Goal: Transaction & Acquisition: Purchase product/service

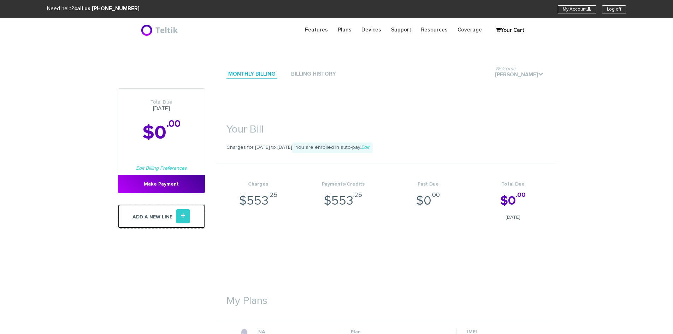
click at [169, 212] on link "Add a new line +" at bounding box center [162, 216] width 88 height 25
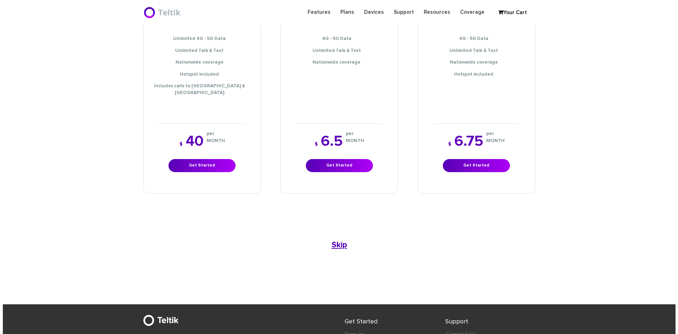
scroll to position [328, 0]
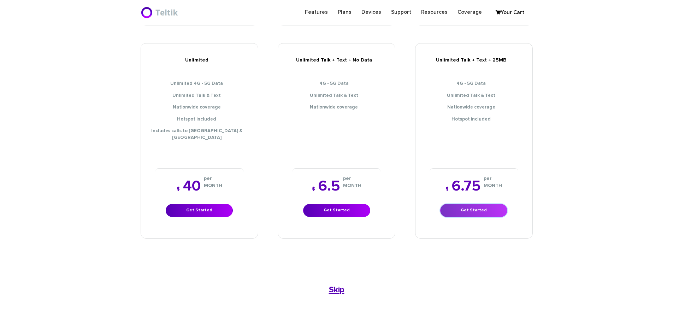
click at [471, 204] on link "Get Started" at bounding box center [473, 210] width 67 height 13
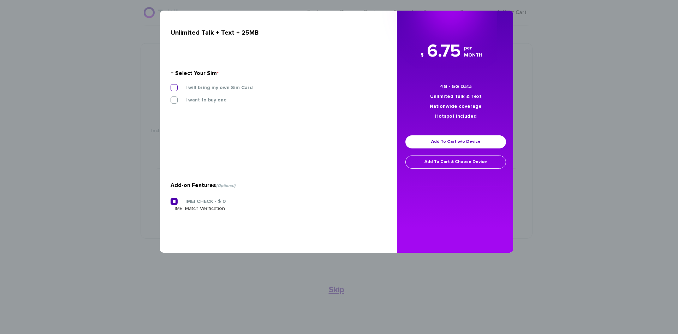
click at [175, 87] on label "I will bring my own Sim Card" at bounding box center [214, 87] width 78 height 6
click at [171, 85] on input "I will bring my own Sim Card" at bounding box center [171, 85] width 0 height 0
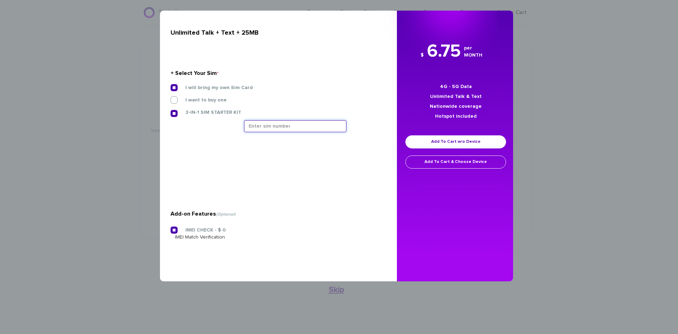
click at [280, 127] on input "text" at bounding box center [295, 126] width 102 height 12
type input "8901240497128472288"
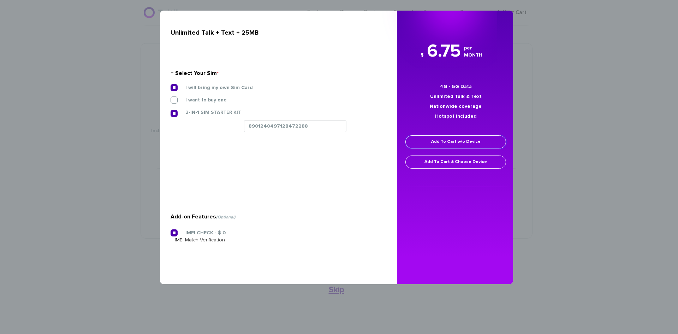
click at [456, 142] on link "Add To Cart w/o Device" at bounding box center [456, 141] width 101 height 13
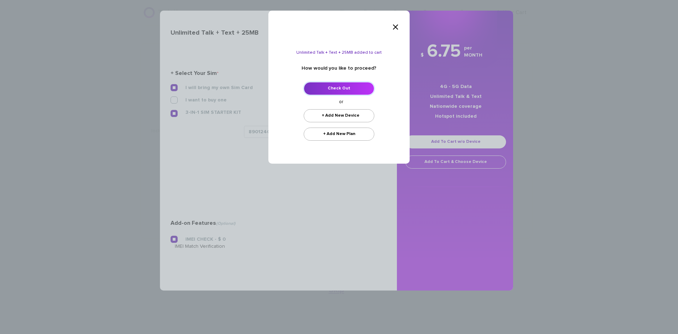
click at [333, 91] on link "Check Out" at bounding box center [339, 88] width 71 height 13
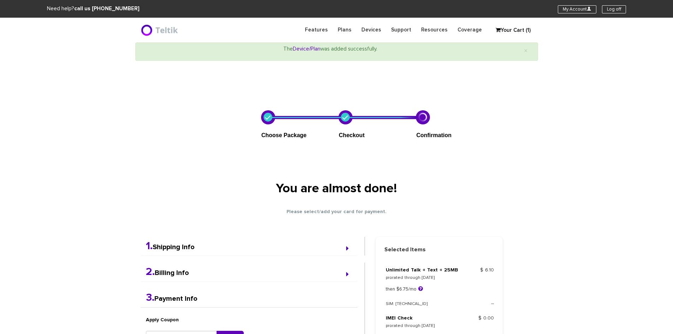
select select "NY"
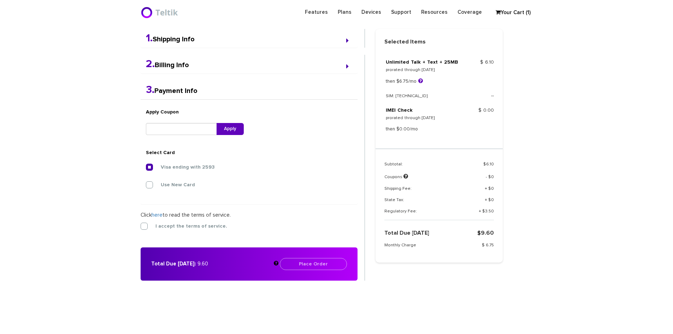
scroll to position [184, 0]
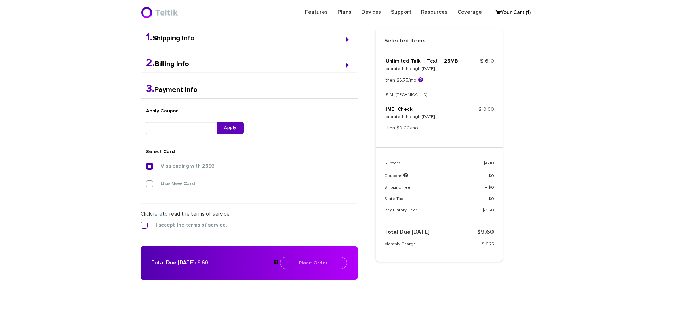
click at [147, 223] on label "I accept the terms of service." at bounding box center [186, 225] width 82 height 6
click at [141, 223] on input "I accept the terms of service." at bounding box center [141, 223] width 0 height 0
click at [325, 259] on button "Place Order" at bounding box center [313, 263] width 67 height 12
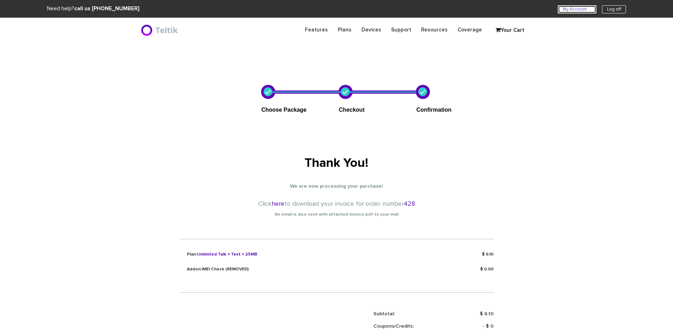
click at [577, 8] on link "My Account U" at bounding box center [577, 9] width 39 height 8
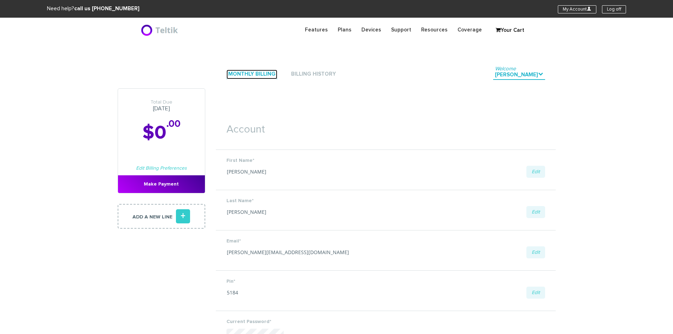
click at [250, 72] on link "Monthly Billing" at bounding box center [251, 75] width 51 height 10
click at [255, 77] on link "Monthly Billing" at bounding box center [251, 75] width 51 height 10
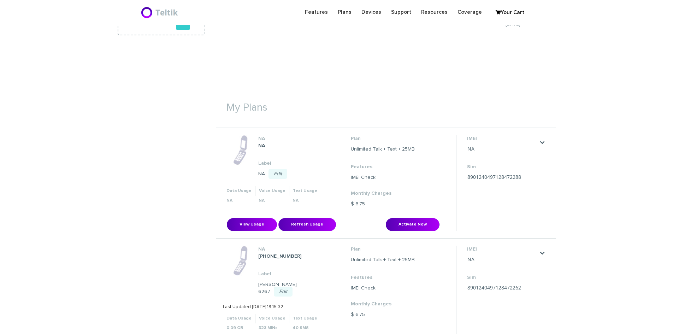
scroll to position [177, 0]
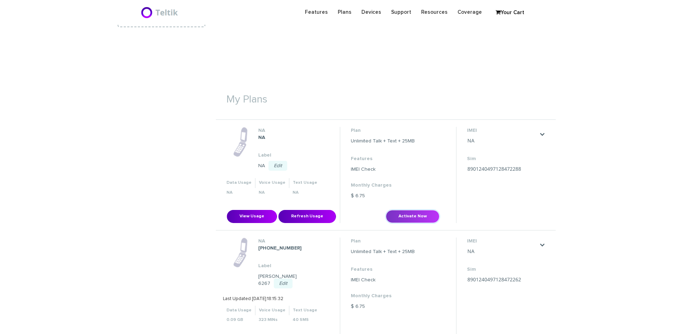
click at [415, 214] on button "Activate Now" at bounding box center [413, 216] width 54 height 13
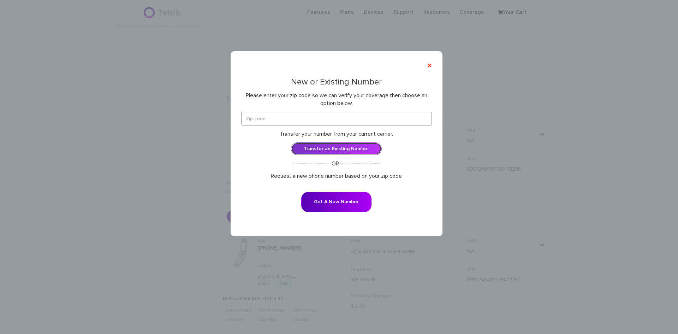
click at [330, 149] on link "Transfer an Existing Number" at bounding box center [336, 148] width 91 height 13
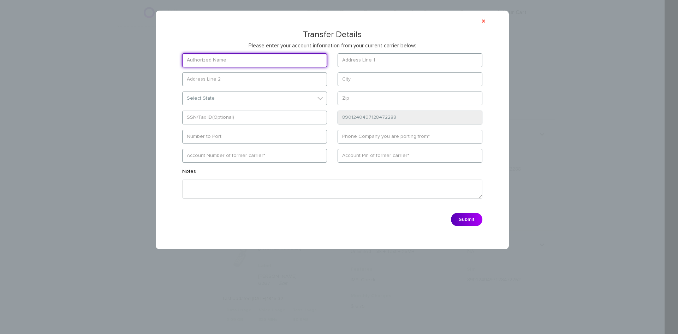
click at [244, 63] on input "text" at bounding box center [254, 60] width 145 height 14
type input "Parham Rambod"
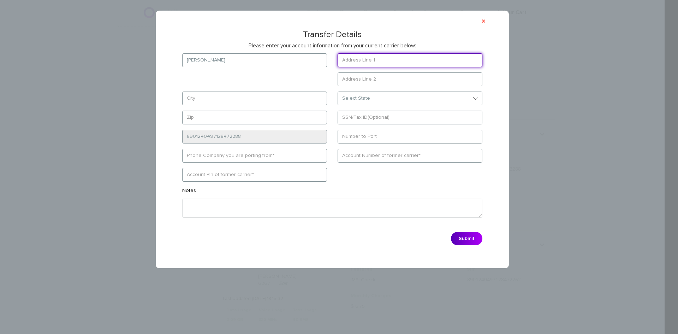
click at [359, 60] on input "text" at bounding box center [410, 60] width 145 height 14
paste input "85-36 124 street"
click at [362, 59] on input "85-36 124 street" at bounding box center [410, 60] width 145 height 14
click at [398, 60] on input "85-36 124th street" at bounding box center [410, 60] width 145 height 14
click at [371, 59] on input "85-36 124th street" at bounding box center [410, 60] width 145 height 14
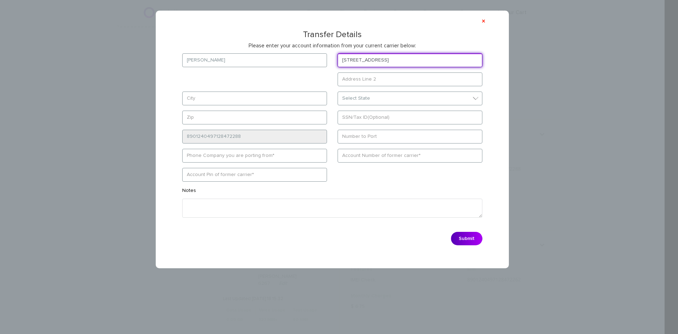
type input "85-36 124th Street"
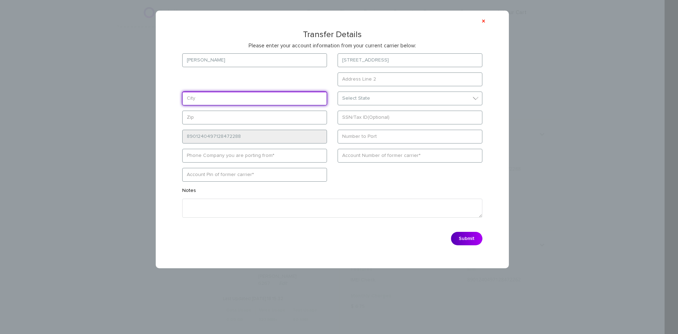
click at [206, 101] on form "Parham Rambod 85-36 124th Street Select State District of Columbia Alabama Alas…" at bounding box center [332, 150] width 321 height 195
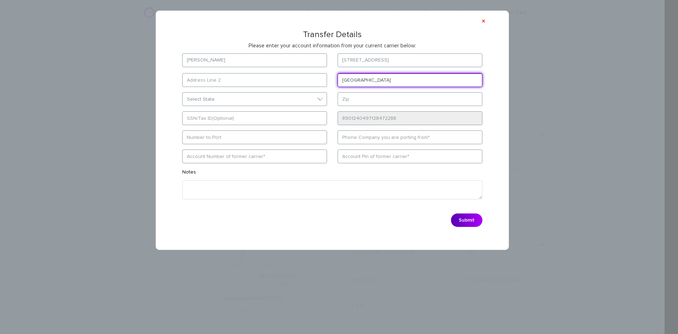
type input "Kew Gardens"
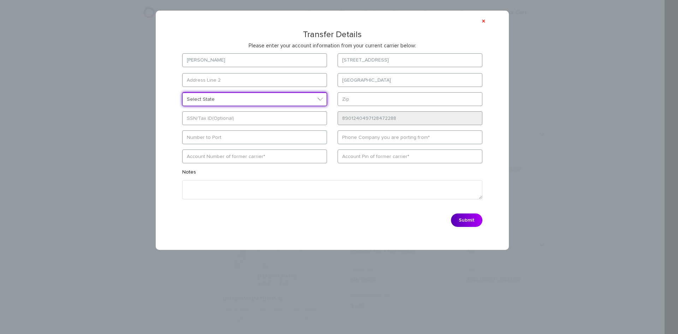
click at [240, 94] on select "Select State District of Columbia Alabama Alaska Arizona Arkansas California Co…" at bounding box center [254, 99] width 145 height 14
select select "NY"
click at [182, 93] on select "Select State District of Columbia Alabama Alaska Arizona Arkansas California Co…" at bounding box center [254, 100] width 145 height 14
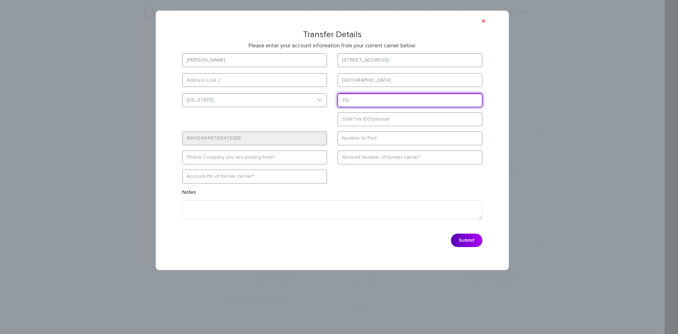
click at [367, 102] on input "text" at bounding box center [410, 100] width 145 height 14
type input "11415"
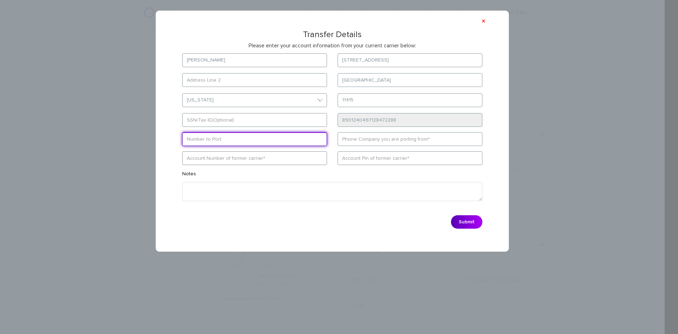
click at [227, 140] on input "text" at bounding box center [254, 139] width 145 height 14
paste input "3478047870"
type input "3478047870"
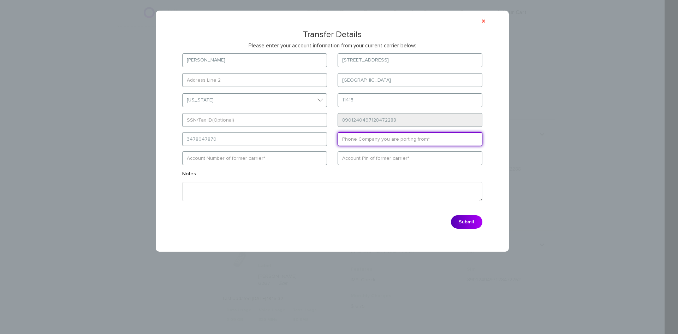
click at [378, 143] on input "text" at bounding box center [410, 139] width 145 height 14
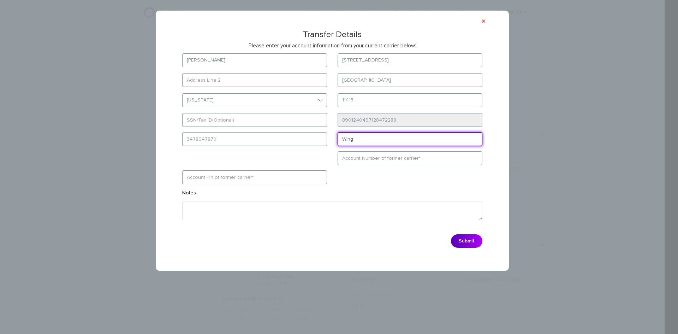
type input "Wing"
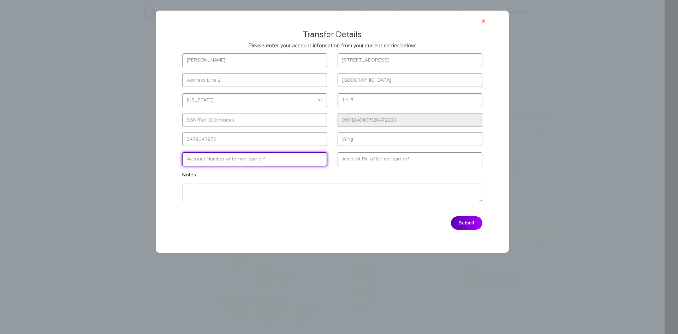
click at [244, 161] on input "text" at bounding box center [254, 159] width 145 height 14
paste input "355179437854824"
type input "355179437854824"
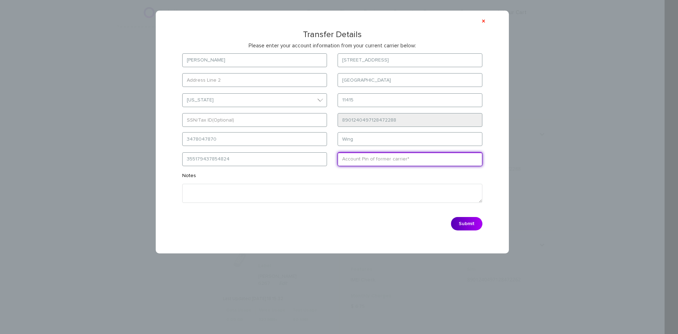
click at [377, 156] on input "text" at bounding box center [410, 159] width 145 height 14
paste input "6300"
type input "6300"
click at [470, 223] on button "Submit" at bounding box center [466, 223] width 31 height 13
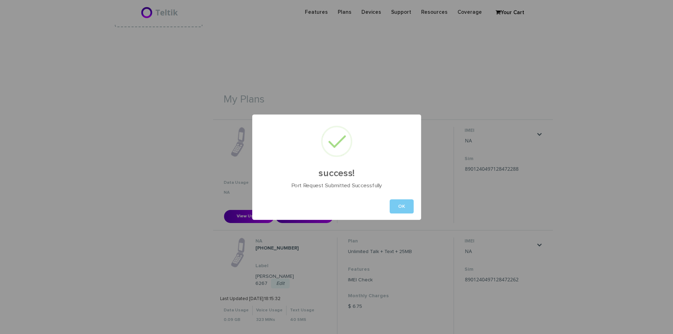
click at [402, 209] on button "OK" at bounding box center [402, 206] width 24 height 14
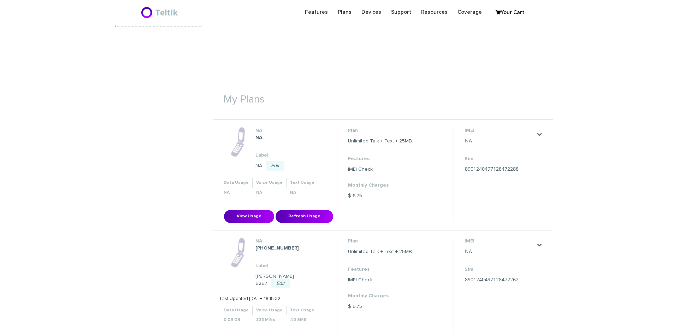
click at [274, 165] on link "Edit" at bounding box center [275, 166] width 19 height 10
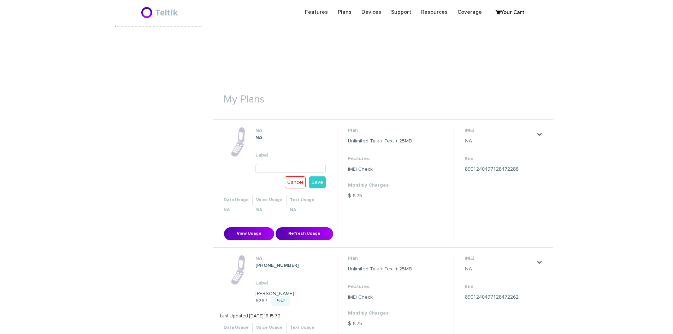
click at [272, 166] on input "text" at bounding box center [290, 168] width 70 height 9
type input "[PERSON_NAME] 6523"
click at [315, 180] on link "Save" at bounding box center [317, 182] width 17 height 12
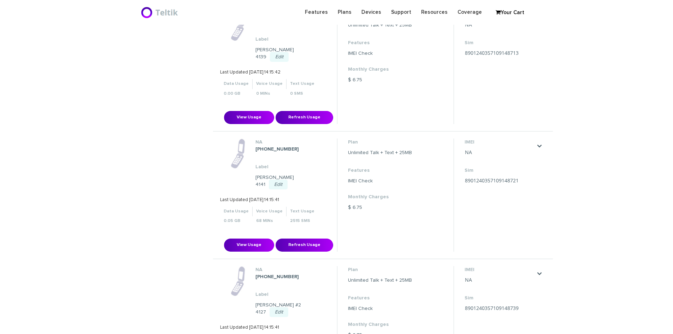
scroll to position [7001, 0]
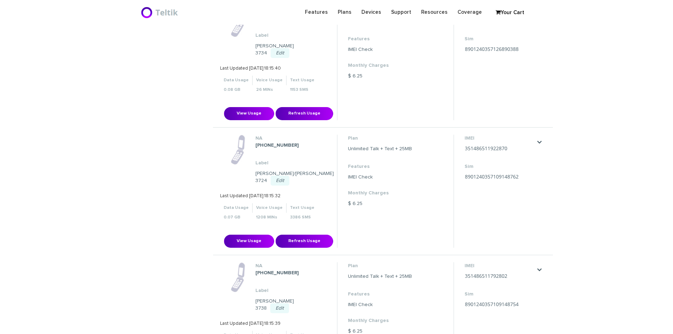
copy dl "[PHONE_NUMBER]"
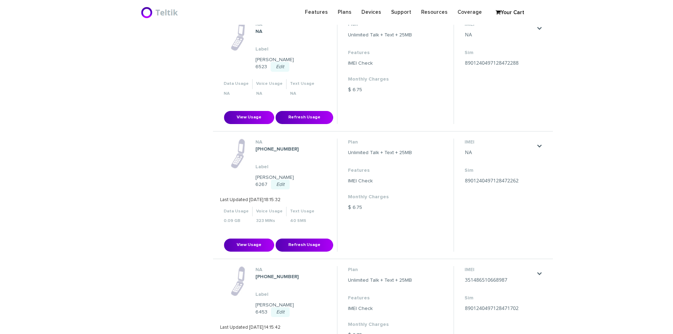
scroll to position [247, 0]
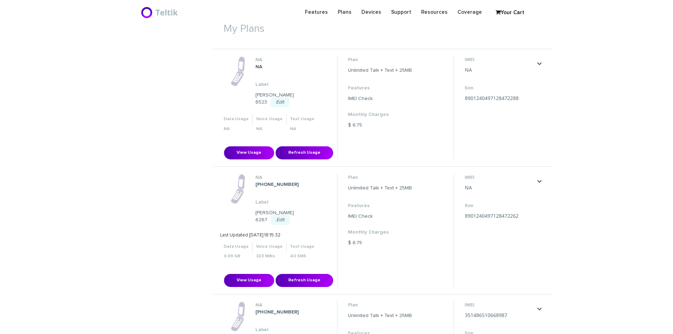
click at [539, 60] on div ". Activate Now Waiting for Activation" at bounding box center [540, 64] width 6 height 8
click at [539, 61] on link "." at bounding box center [540, 64] width 6 height 6
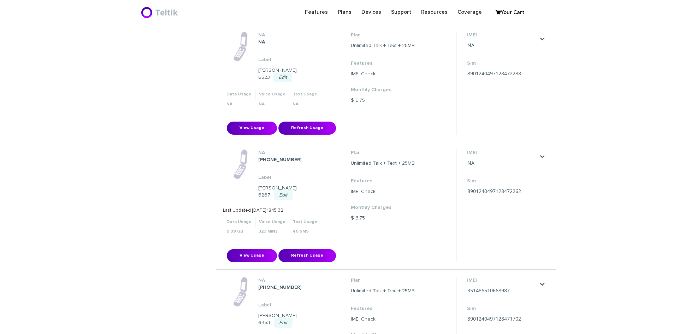
scroll to position [247, 0]
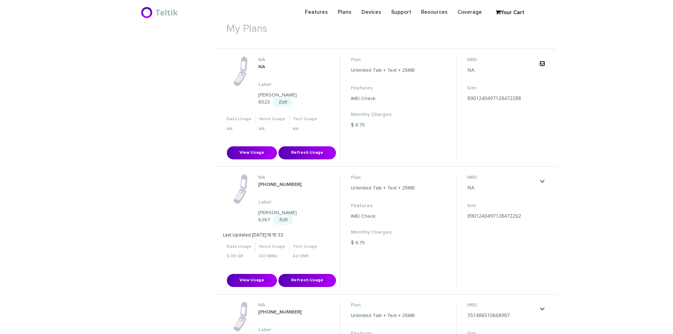
click at [544, 62] on link "." at bounding box center [542, 64] width 6 height 6
click at [542, 61] on link "." at bounding box center [542, 64] width 6 height 6
